Goal: Information Seeking & Learning: Learn about a topic

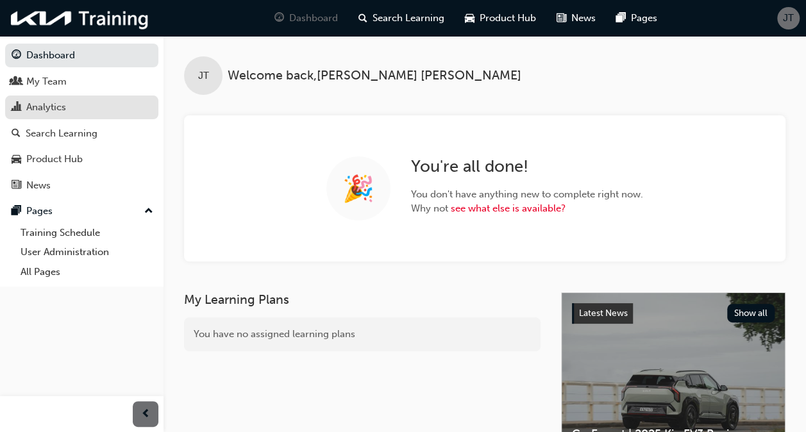
click at [74, 105] on div "Analytics" at bounding box center [82, 107] width 140 height 16
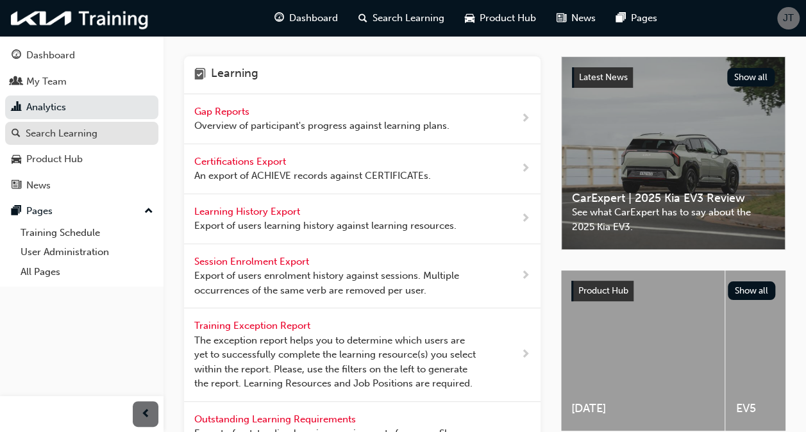
click at [68, 133] on div "Search Learning" at bounding box center [62, 133] width 72 height 15
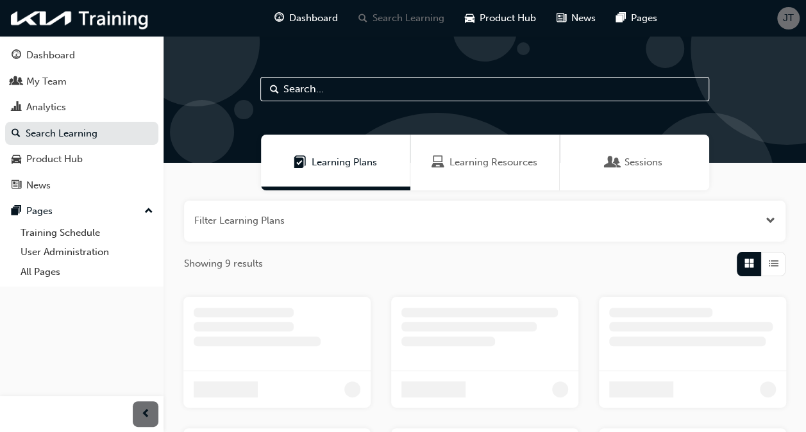
click at [420, 90] on input "text" at bounding box center [484, 89] width 449 height 24
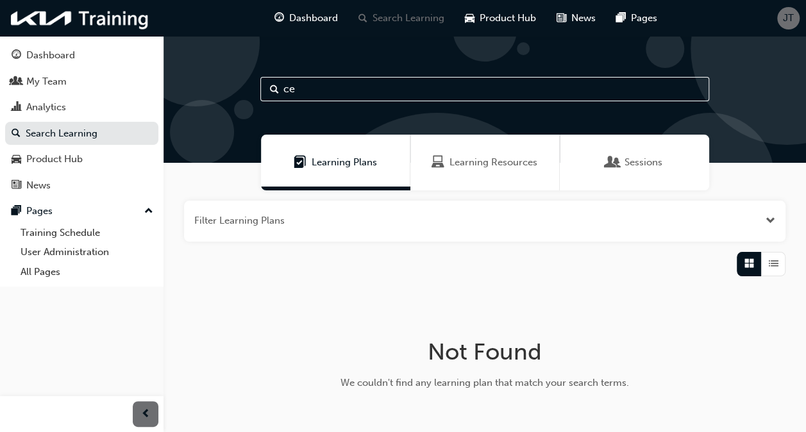
type input "c"
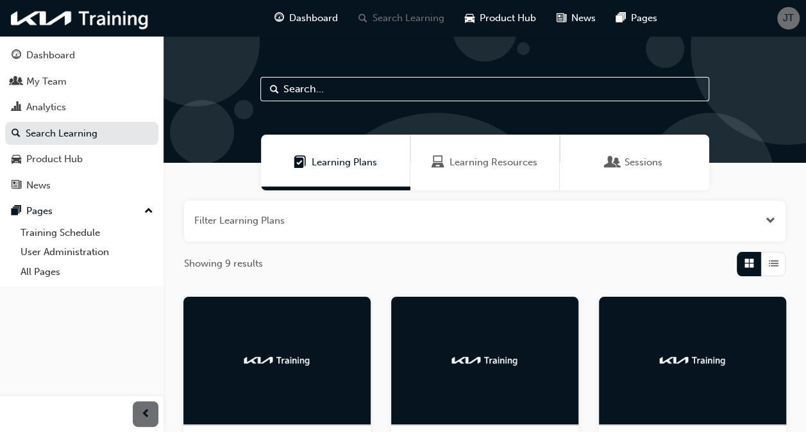
click at [662, 154] on div "Sessions" at bounding box center [634, 163] width 149 height 56
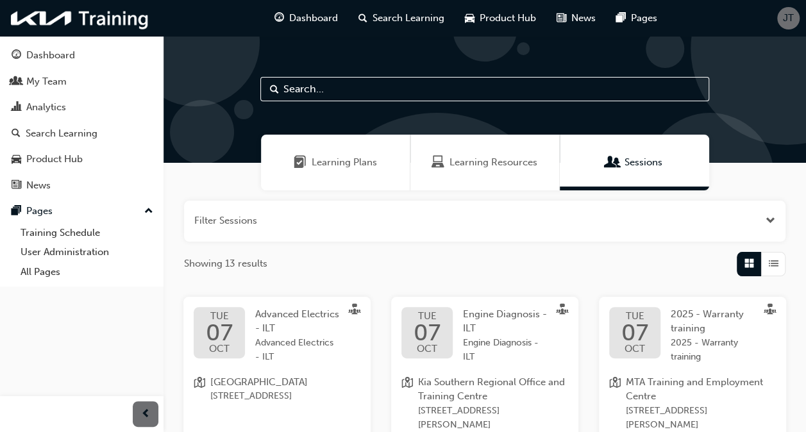
click at [385, 94] on input "text" at bounding box center [484, 89] width 449 height 24
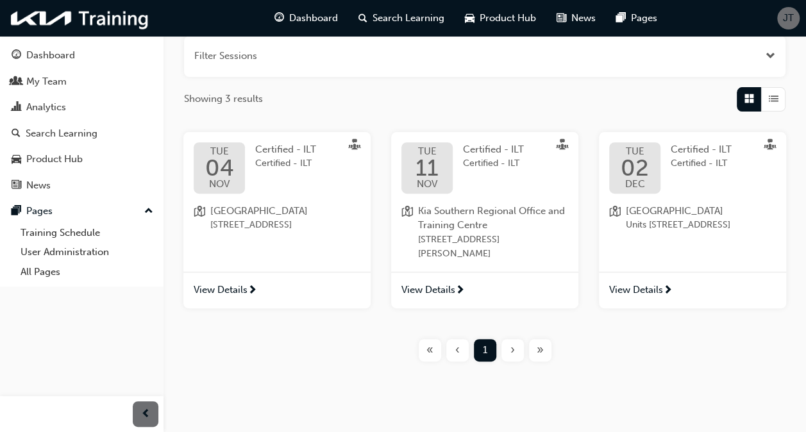
scroll to position [177, 0]
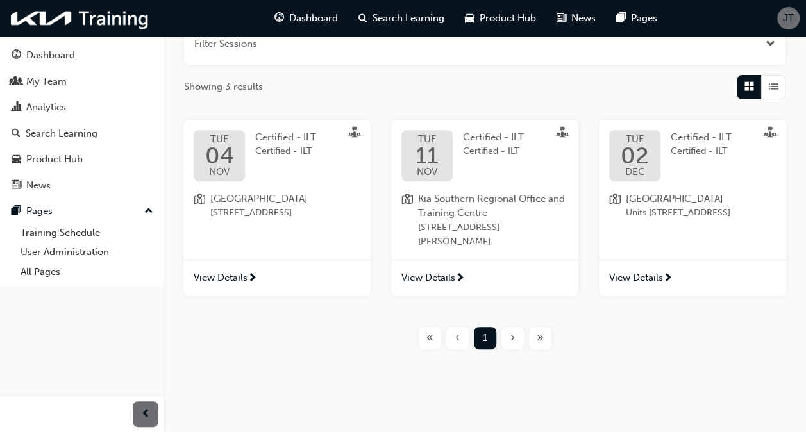
type input "certifi"
click at [641, 277] on span "View Details" at bounding box center [636, 277] width 54 height 15
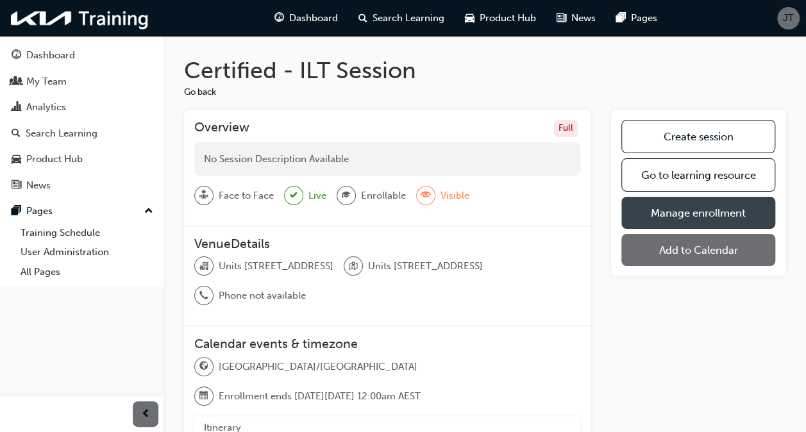
click at [711, 209] on link "Manage enrollment" at bounding box center [698, 213] width 154 height 32
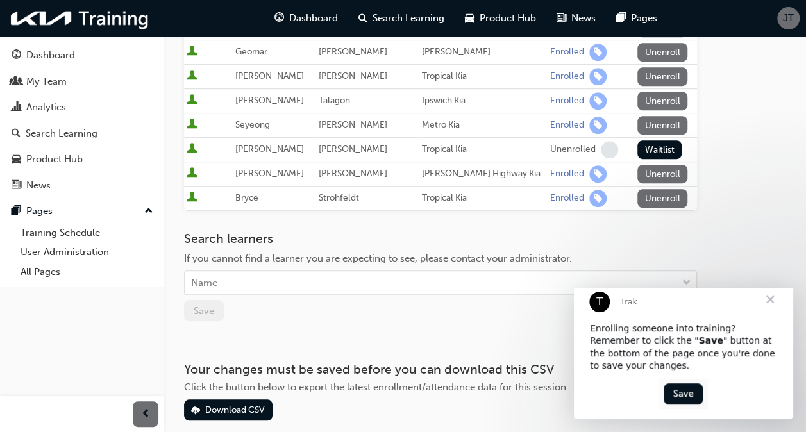
scroll to position [356, 0]
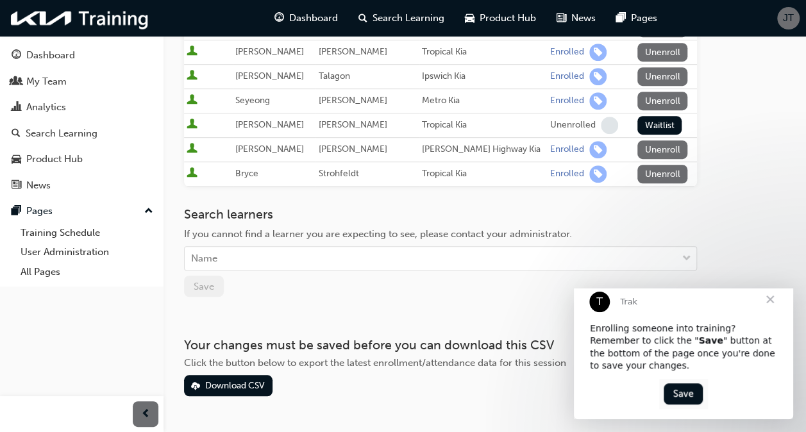
click at [768, 311] on span "Close" at bounding box center [770, 299] width 46 height 46
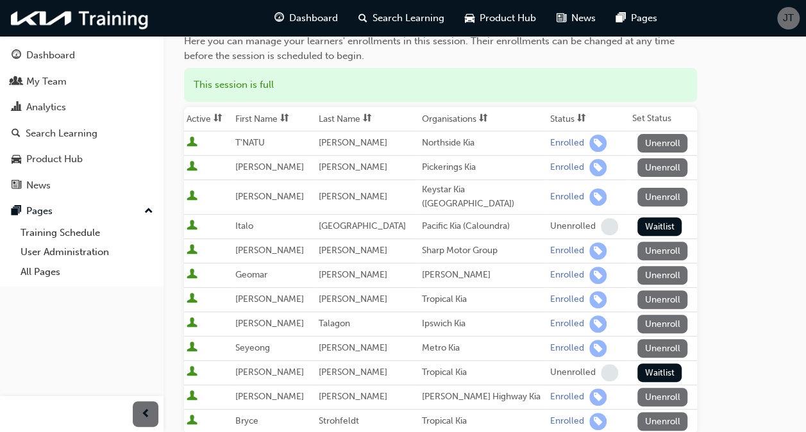
scroll to position [0, 0]
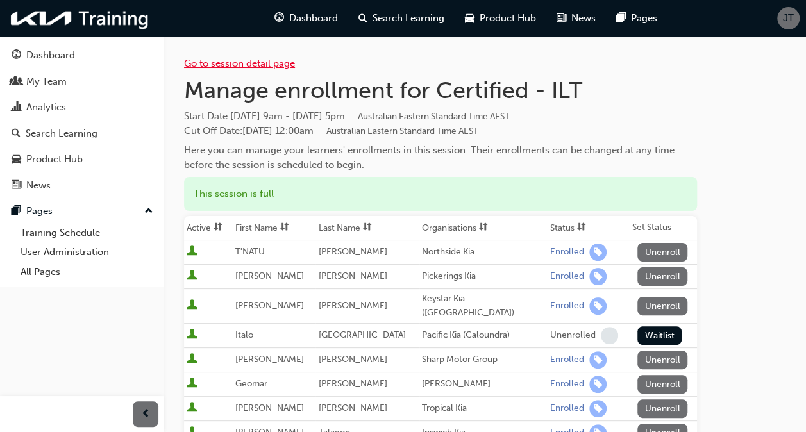
click at [232, 62] on link "Go to session detail page" at bounding box center [239, 64] width 111 height 12
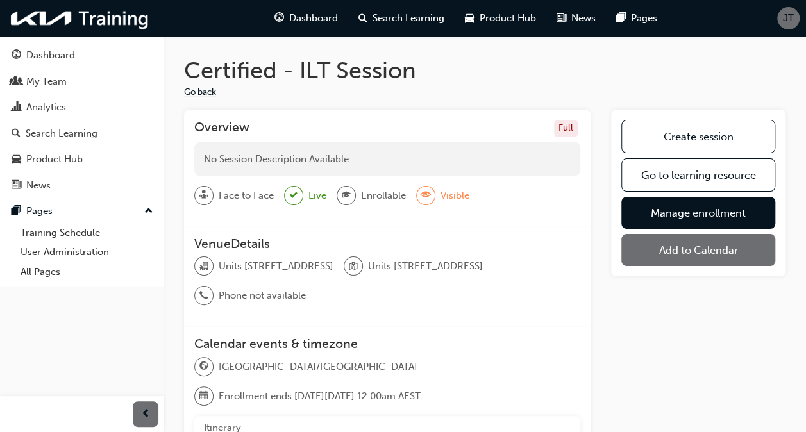
click at [203, 94] on button "Go back" at bounding box center [200, 92] width 32 height 15
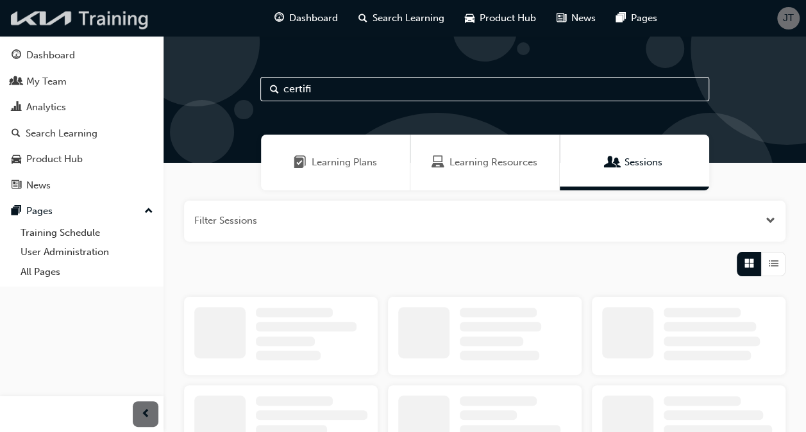
scroll to position [92, 0]
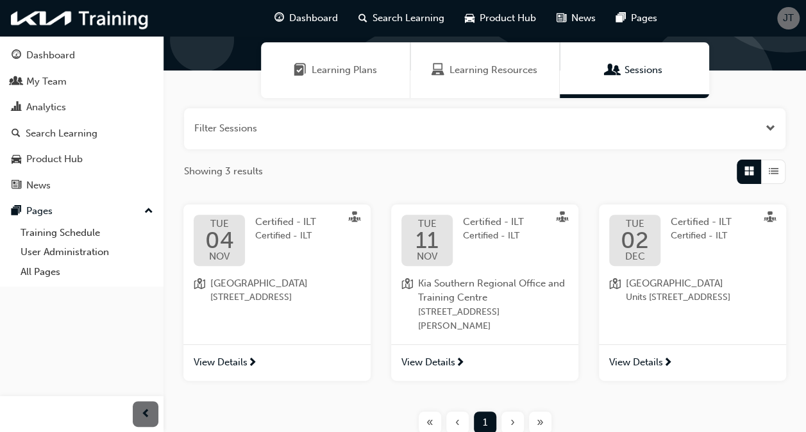
click at [237, 364] on span "View Details" at bounding box center [221, 362] width 54 height 15
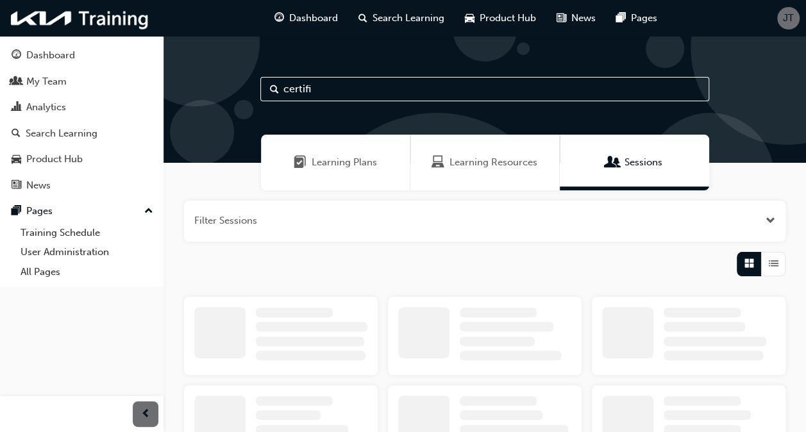
scroll to position [92, 0]
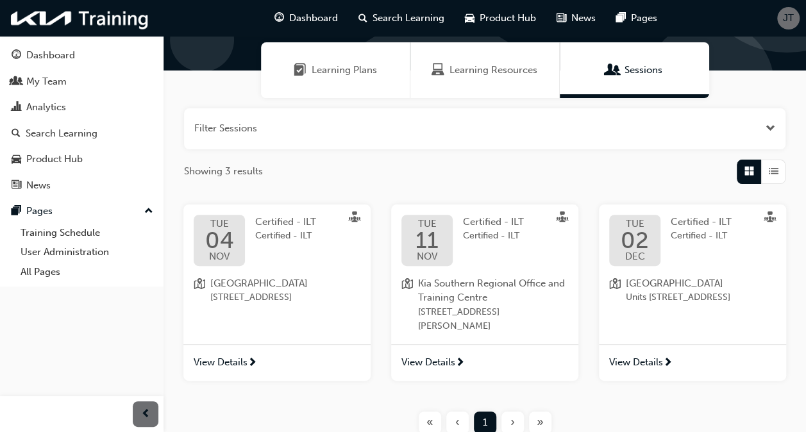
click at [636, 359] on span "View Details" at bounding box center [636, 362] width 54 height 15
click at [441, 362] on span "View Details" at bounding box center [428, 362] width 54 height 15
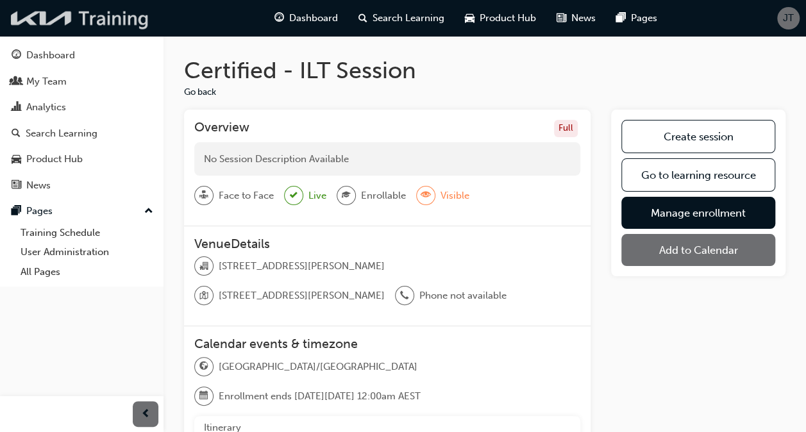
scroll to position [92, 0]
